Goal: Information Seeking & Learning: Learn about a topic

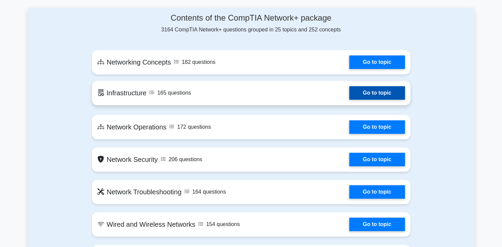
scroll to position [321, 0]
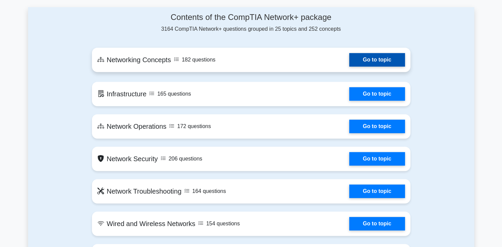
click at [349, 58] on link "Go to topic" at bounding box center [376, 60] width 55 height 14
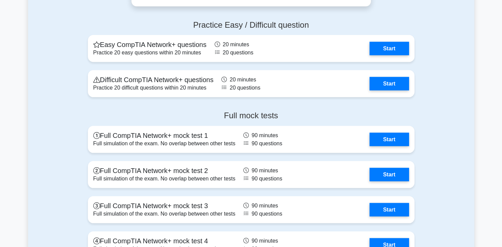
drag, startPoint x: 72, startPoint y: 120, endPoint x: 69, endPoint y: 158, distance: 39.0
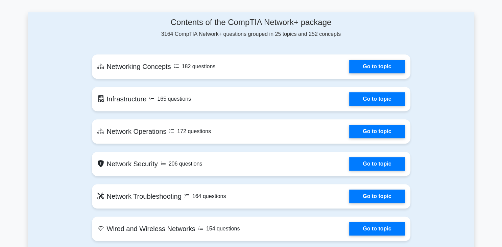
scroll to position [332, 0]
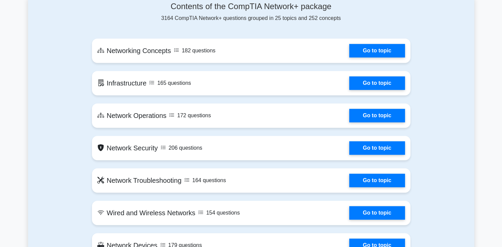
drag, startPoint x: 76, startPoint y: 156, endPoint x: 79, endPoint y: 168, distance: 11.9
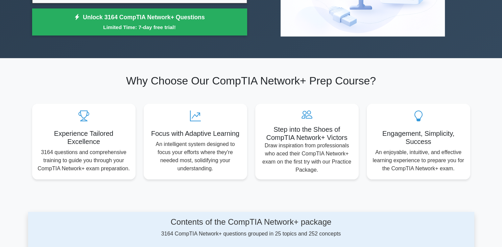
scroll to position [38, 0]
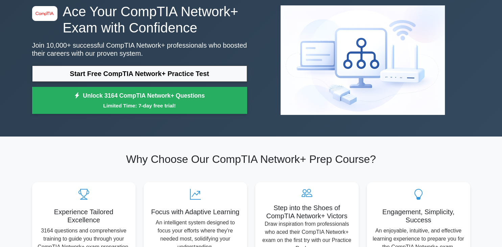
drag, startPoint x: 343, startPoint y: 18, endPoint x: 96, endPoint y: 154, distance: 282.4
click at [96, 154] on h2 "Why Choose Our CompTIA Network+ Prep Course?" at bounding box center [251, 159] width 438 height 13
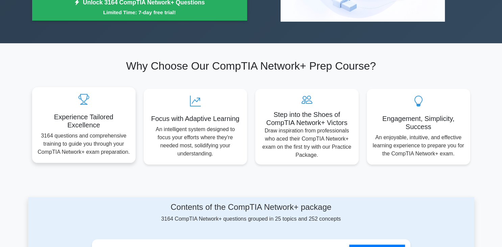
scroll to position [145, 0]
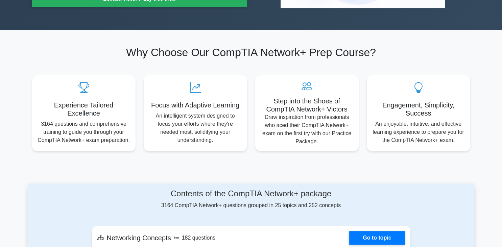
drag, startPoint x: 143, startPoint y: 182, endPoint x: 387, endPoint y: 204, distance: 244.8
click at [370, 204] on div "Contents of the CompTIA Network+ package 3164 CompTIA Network+ questions groupe…" at bounding box center [251, 199] width 318 height 21
drag, startPoint x: 363, startPoint y: 205, endPoint x: 130, endPoint y: 184, distance: 233.3
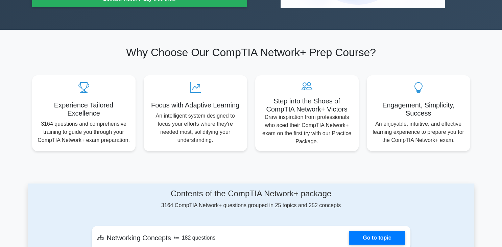
drag, startPoint x: 130, startPoint y: 184, endPoint x: 389, endPoint y: 204, distance: 259.8
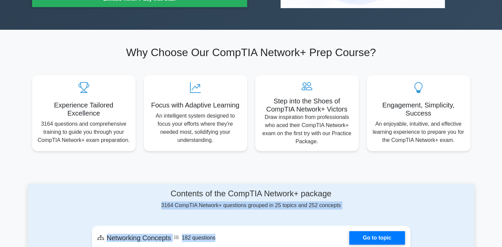
drag, startPoint x: 341, startPoint y: 189, endPoint x: 361, endPoint y: 222, distance: 38.9
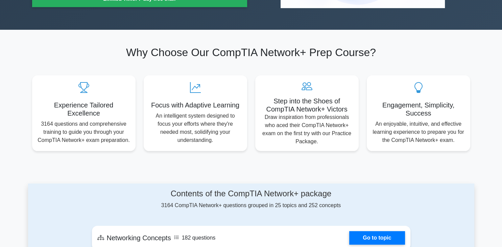
drag, startPoint x: 379, startPoint y: 183, endPoint x: 389, endPoint y: 165, distance: 20.4
drag, startPoint x: 313, startPoint y: 169, endPoint x: 378, endPoint y: 206, distance: 75.2
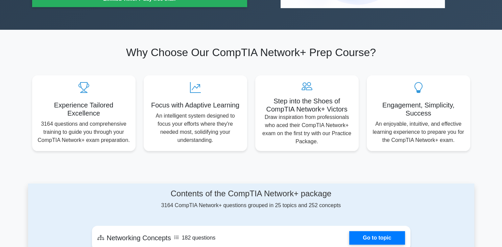
click at [378, 205] on div "Contents of the CompTIA Network+ package 3164 CompTIA Network+ questions groupe…" at bounding box center [251, 199] width 318 height 21
drag, startPoint x: 378, startPoint y: 205, endPoint x: 193, endPoint y: 181, distance: 187.0
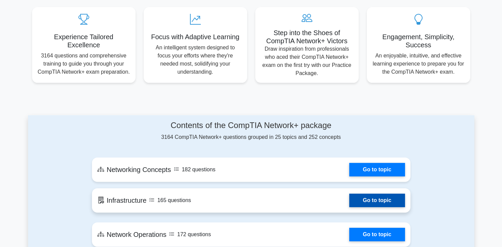
drag, startPoint x: 207, startPoint y: 167, endPoint x: 207, endPoint y: 194, distance: 27.7
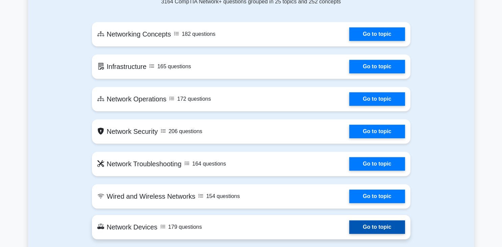
scroll to position [355, 0]
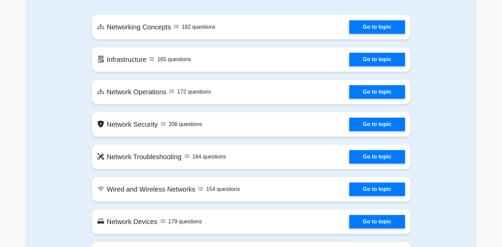
drag, startPoint x: 58, startPoint y: 188, endPoint x: 67, endPoint y: 235, distance: 47.8
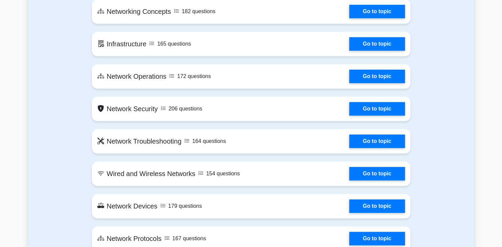
scroll to position [373, 0]
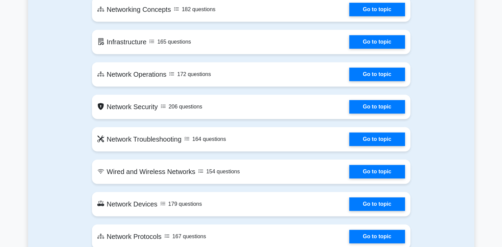
drag, startPoint x: 435, startPoint y: 160, endPoint x: 442, endPoint y: 185, distance: 26.3
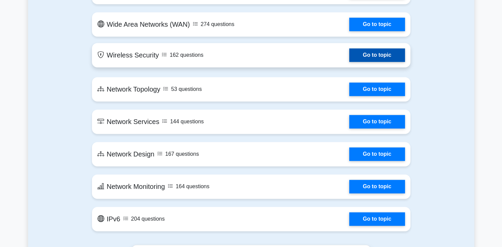
scroll to position [944, 0]
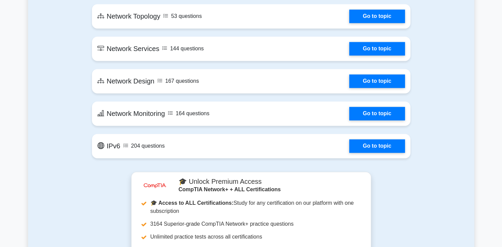
drag, startPoint x: 82, startPoint y: 170, endPoint x: 82, endPoint y: 186, distance: 16.9
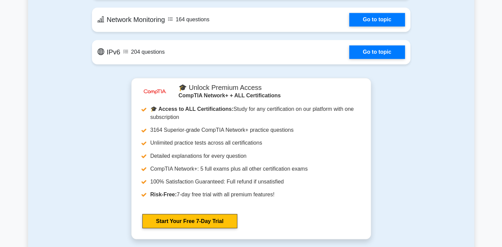
drag, startPoint x: 82, startPoint y: 196, endPoint x: 83, endPoint y: 227, distance: 31.1
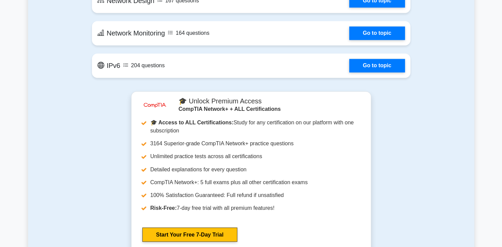
drag, startPoint x: 83, startPoint y: 227, endPoint x: 83, endPoint y: 231, distance: 4.1
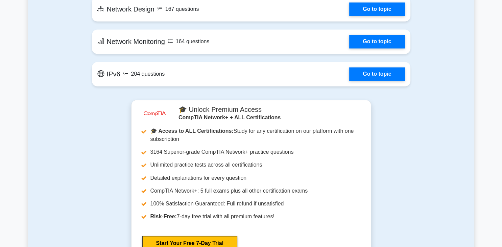
scroll to position [1088, 0]
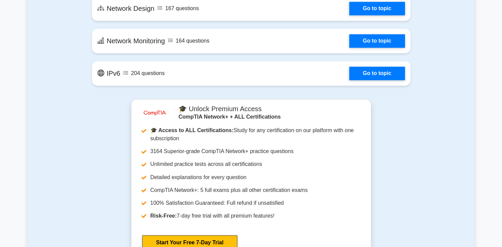
drag, startPoint x: 83, startPoint y: 232, endPoint x: 84, endPoint y: 236, distance: 4.4
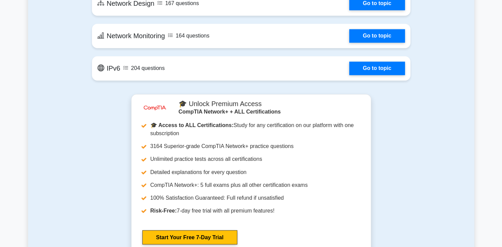
drag, startPoint x: 84, startPoint y: 236, endPoint x: 84, endPoint y: 240, distance: 4.4
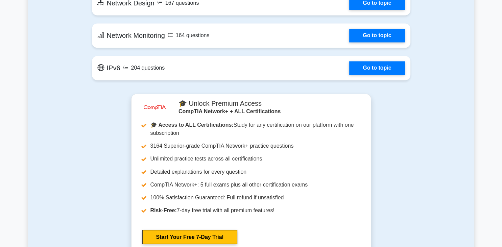
drag, startPoint x: 84, startPoint y: 238, endPoint x: 84, endPoint y: 235, distance: 3.8
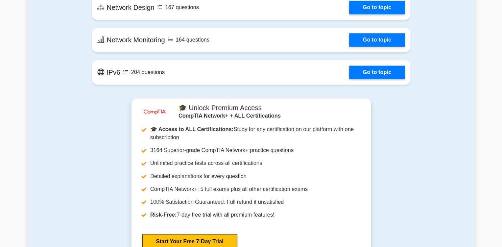
drag, startPoint x: 103, startPoint y: 207, endPoint x: 103, endPoint y: 203, distance: 4.4
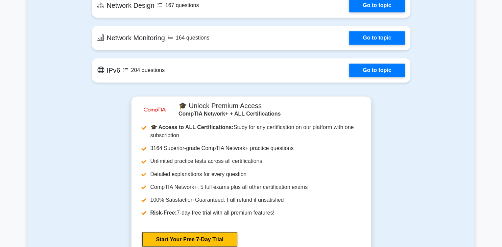
scroll to position [1090, 0]
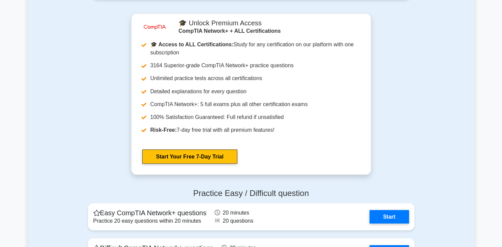
drag, startPoint x: 101, startPoint y: 198, endPoint x: 102, endPoint y: 217, distance: 18.9
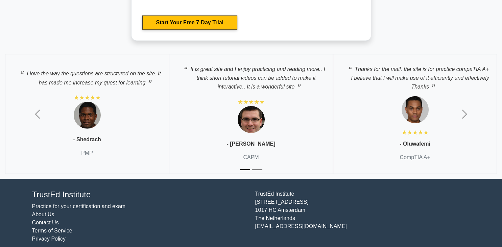
scroll to position [1801, 0]
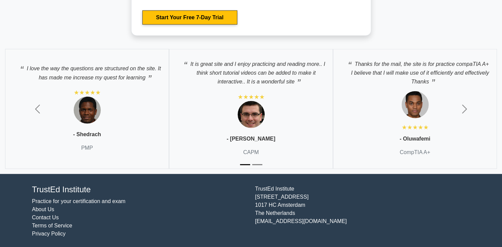
drag, startPoint x: 22, startPoint y: 185, endPoint x: 333, endPoint y: 230, distance: 314.2
click at [333, 230] on footer "TrustEd Institute Practice for your certification and exam About Us Contact Us …" at bounding box center [251, 211] width 502 height 75
click at [330, 237] on div "TrustEd Institute Practice for your certification and exam About Us Contact Us …" at bounding box center [251, 211] width 446 height 58
drag, startPoint x: 330, startPoint y: 237, endPoint x: 38, endPoint y: 175, distance: 298.0
click at [38, 175] on footer "TrustEd Institute Practice for your certification and exam About Us Contact Us …" at bounding box center [251, 211] width 502 height 75
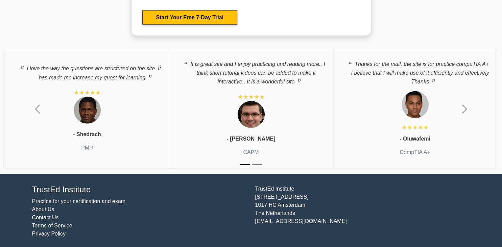
drag, startPoint x: 38, startPoint y: 175, endPoint x: 342, endPoint y: 225, distance: 308.1
click at [342, 225] on footer "TrustEd Institute Practice for your certification and exam About Us Contact Us …" at bounding box center [251, 211] width 502 height 75
click at [342, 225] on div "TrustEd Institute Kerkstraat 310 1017 HC Amsterdam The Netherlands support@trus…" at bounding box center [362, 211] width 223 height 53
drag, startPoint x: 14, startPoint y: 179, endPoint x: 328, endPoint y: 229, distance: 318.4
click at [328, 229] on footer "TrustEd Institute Practice for your certification and exam About Us Contact Us …" at bounding box center [251, 211] width 502 height 75
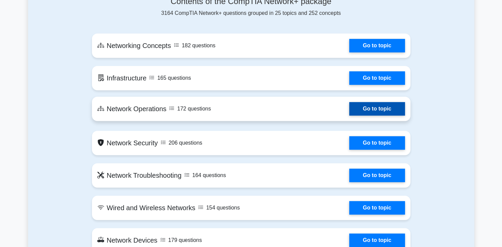
scroll to position [322, 0]
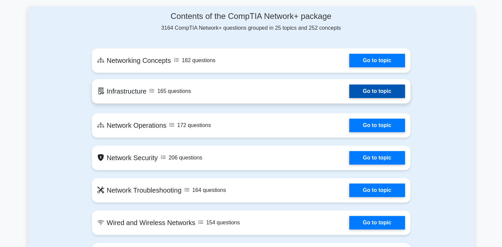
click at [349, 87] on link "Go to topic" at bounding box center [376, 91] width 55 height 14
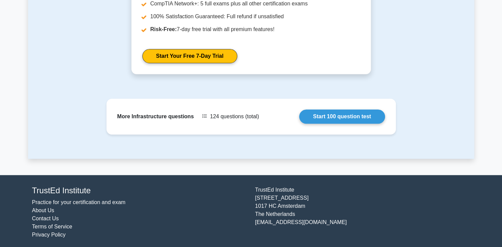
scroll to position [604, 0]
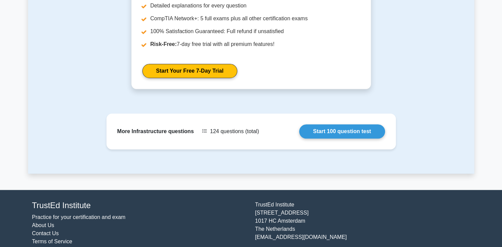
click at [97, 67] on div "image/svg+xml 🎓 Unlock Premium Access CompTIA Network+ + ALL Certifications 🎓 A…" at bounding box center [251, 13] width 438 height 170
